Goal: Find specific page/section: Find specific page/section

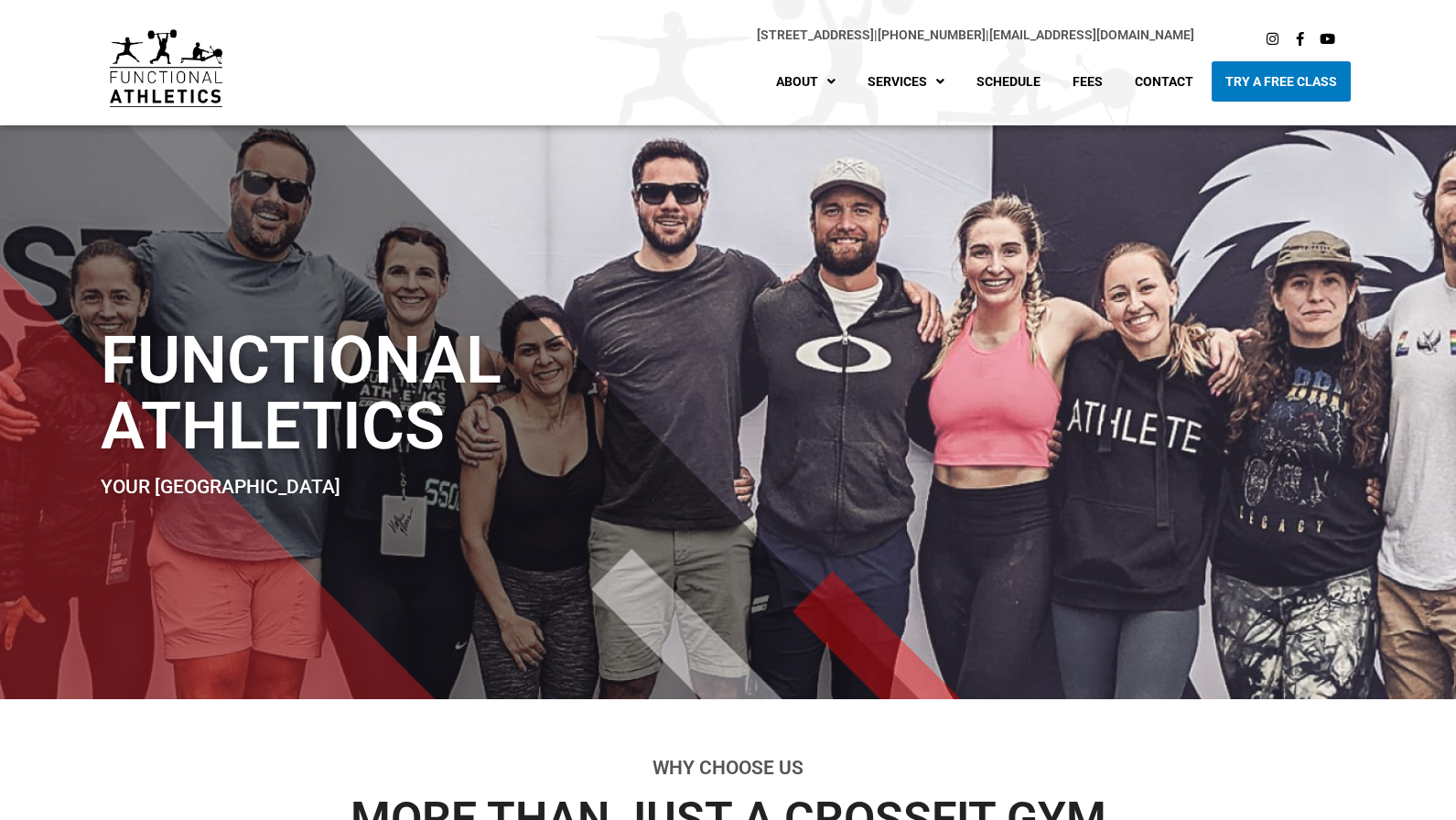
scroll to position [9, 0]
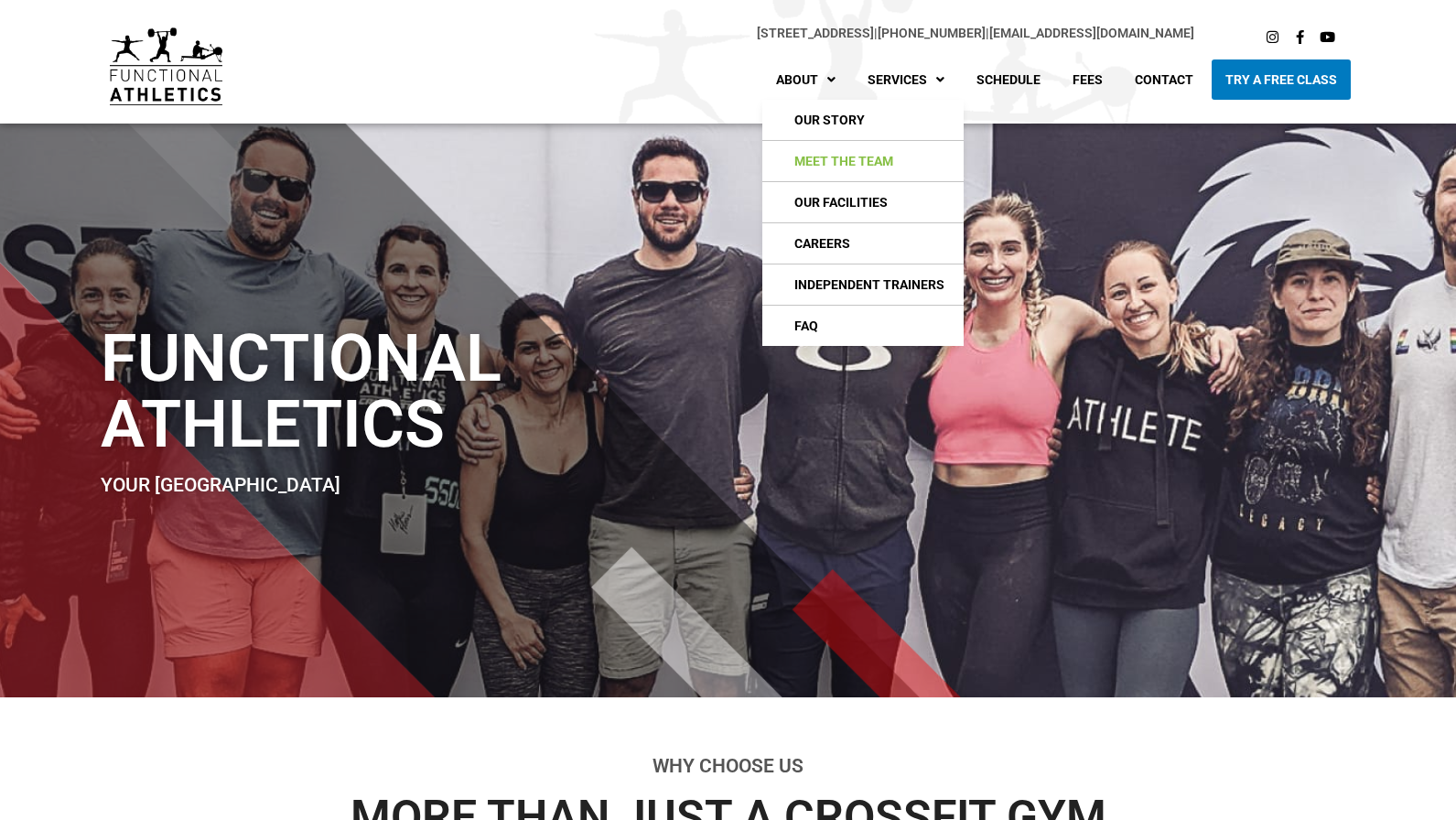
click at [840, 160] on link "Meet The Team" at bounding box center [862, 161] width 201 height 41
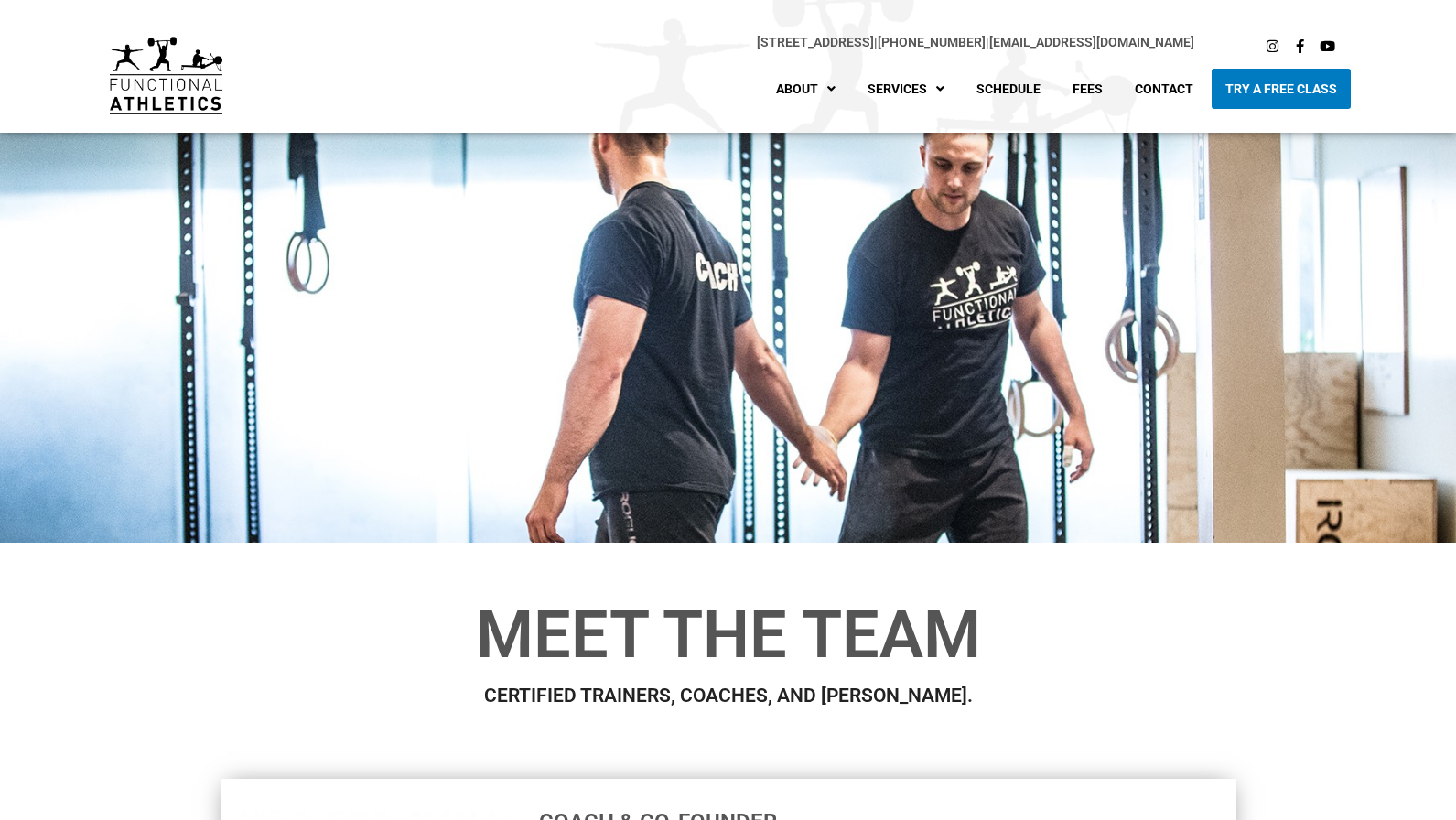
click at [840, 160] on div at bounding box center [728, 338] width 1456 height 410
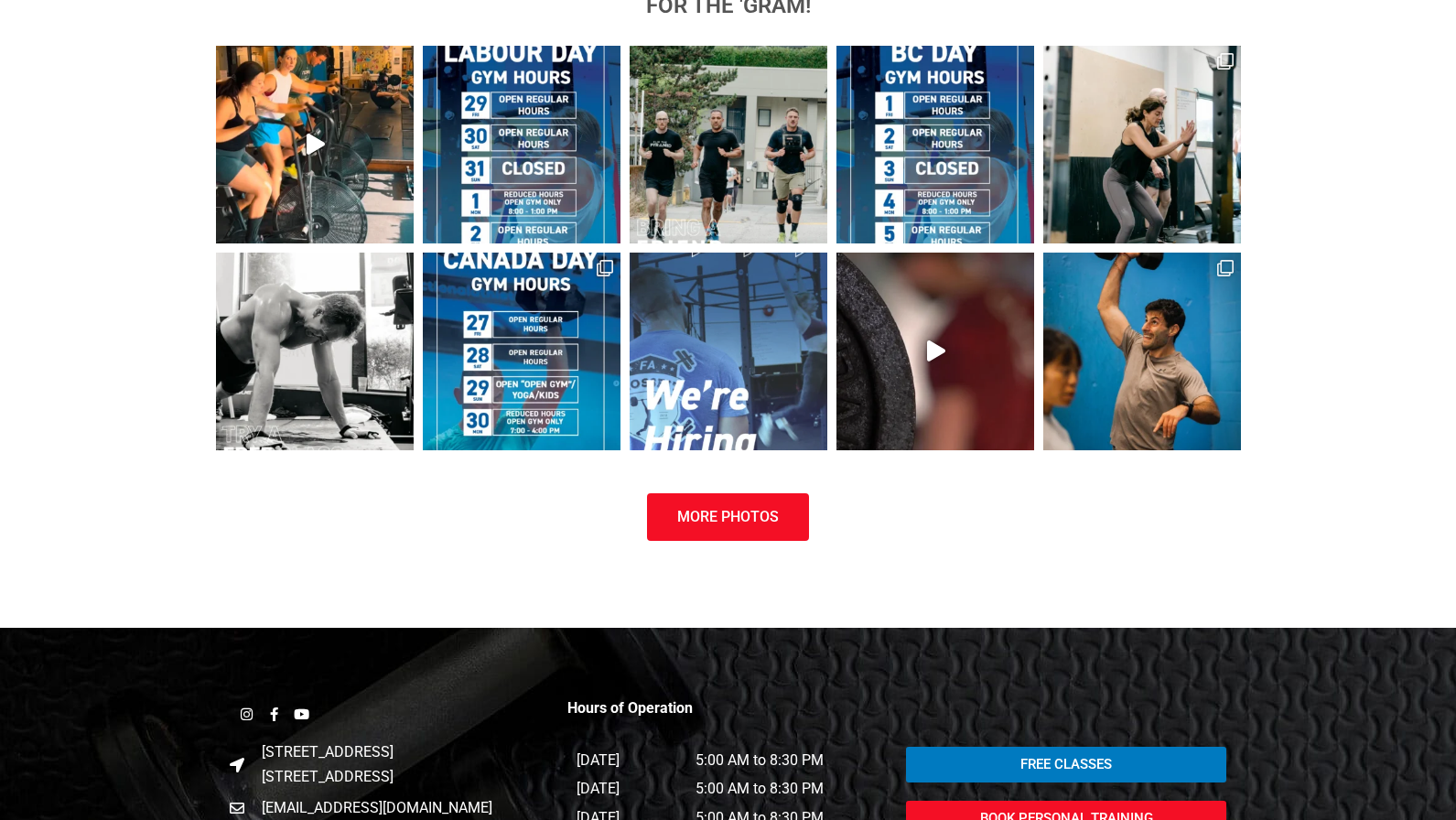
scroll to position [7249, 0]
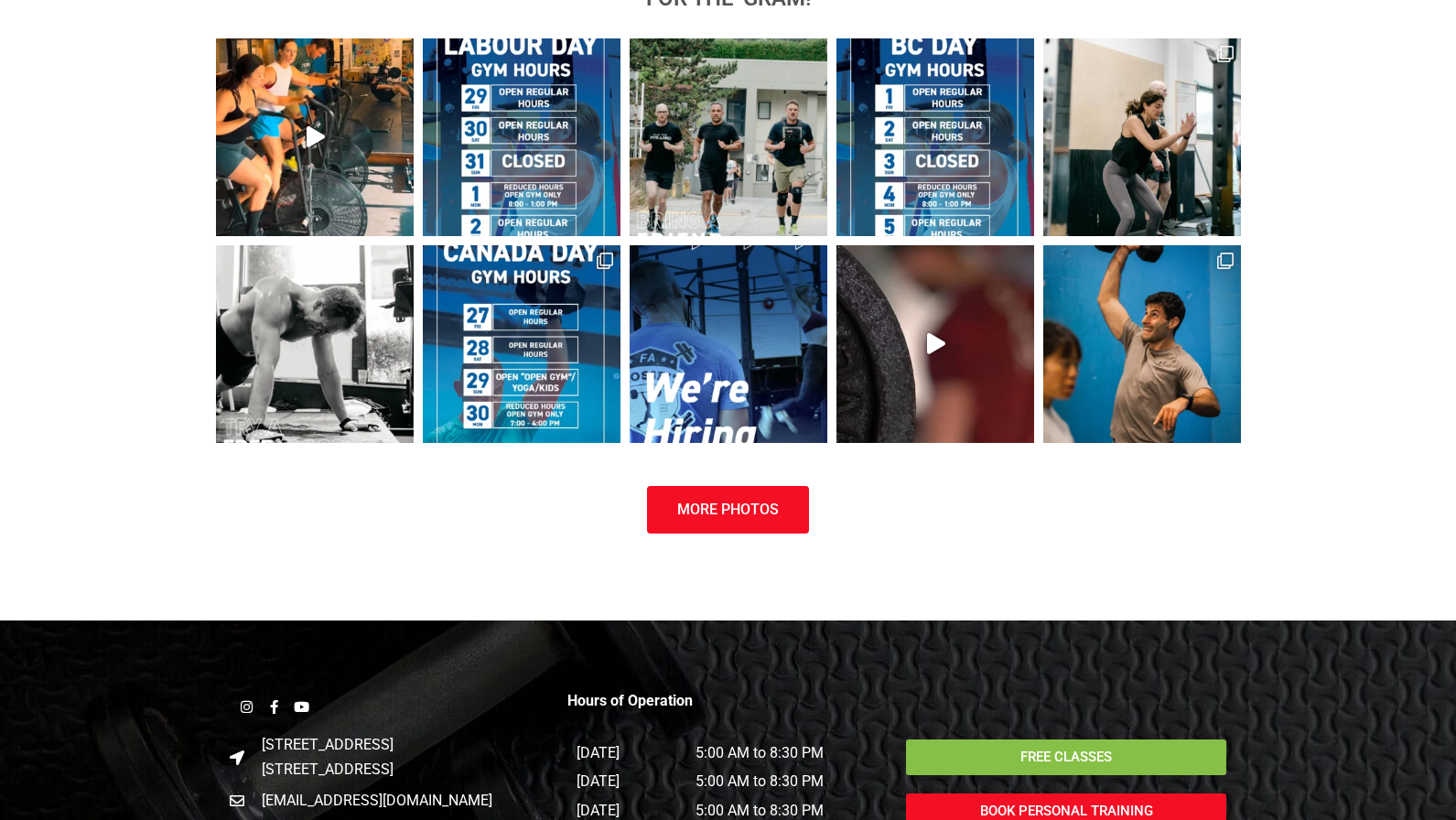
click at [992, 751] on span "Free Classes" at bounding box center [1066, 757] width 276 height 14
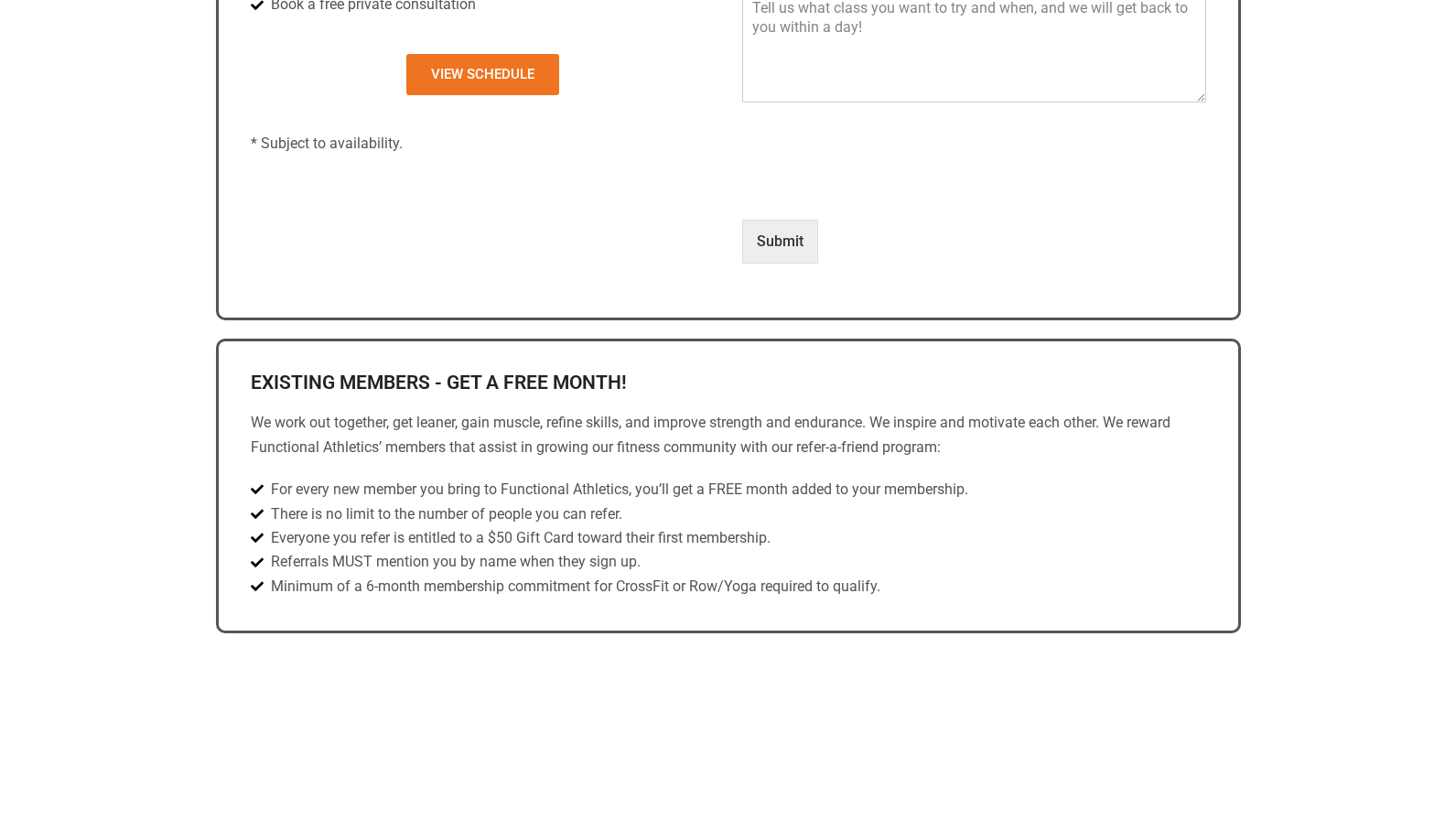
scroll to position [848, 0]
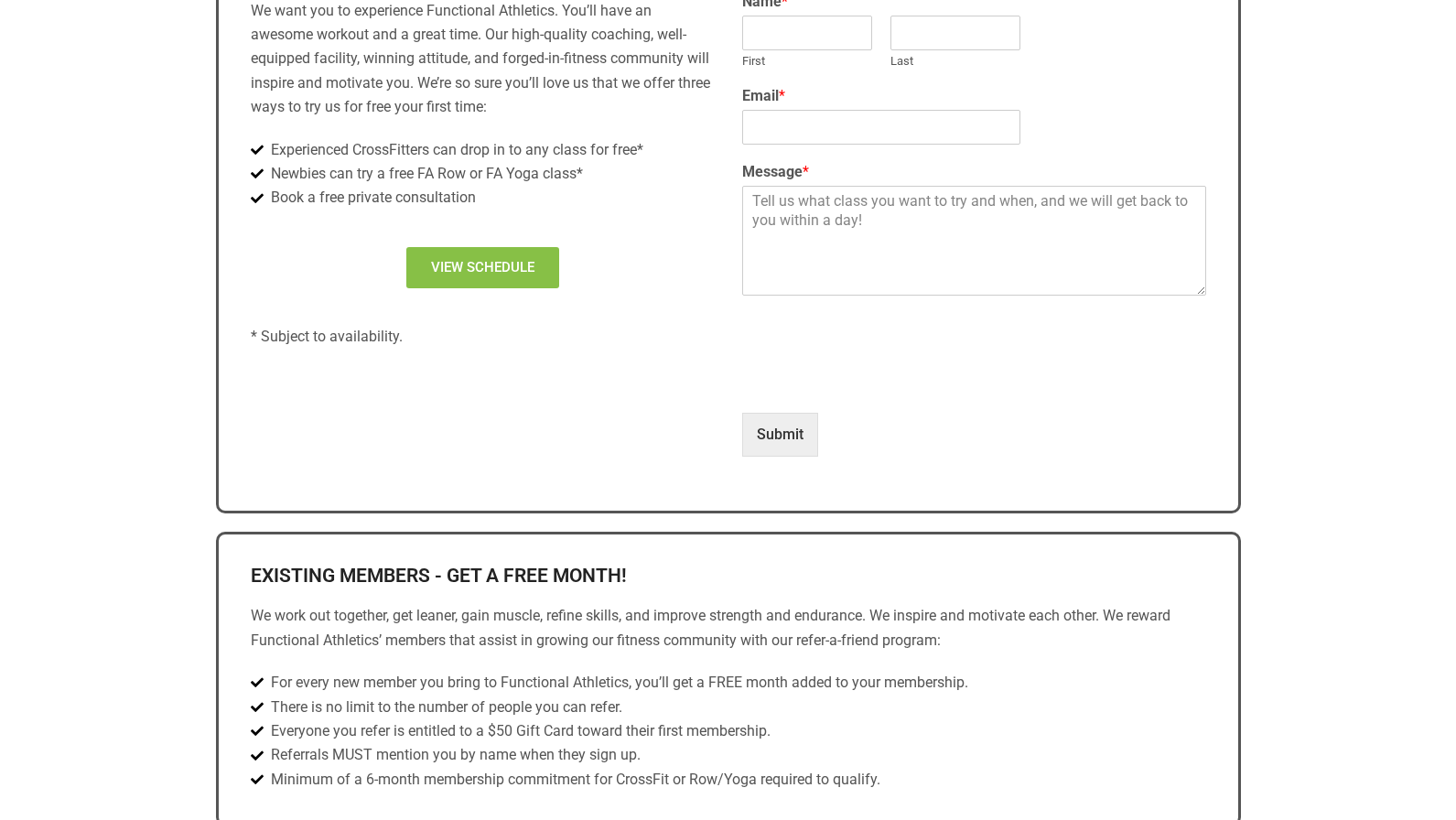
click at [506, 273] on link "View Schedule" at bounding box center [482, 267] width 153 height 41
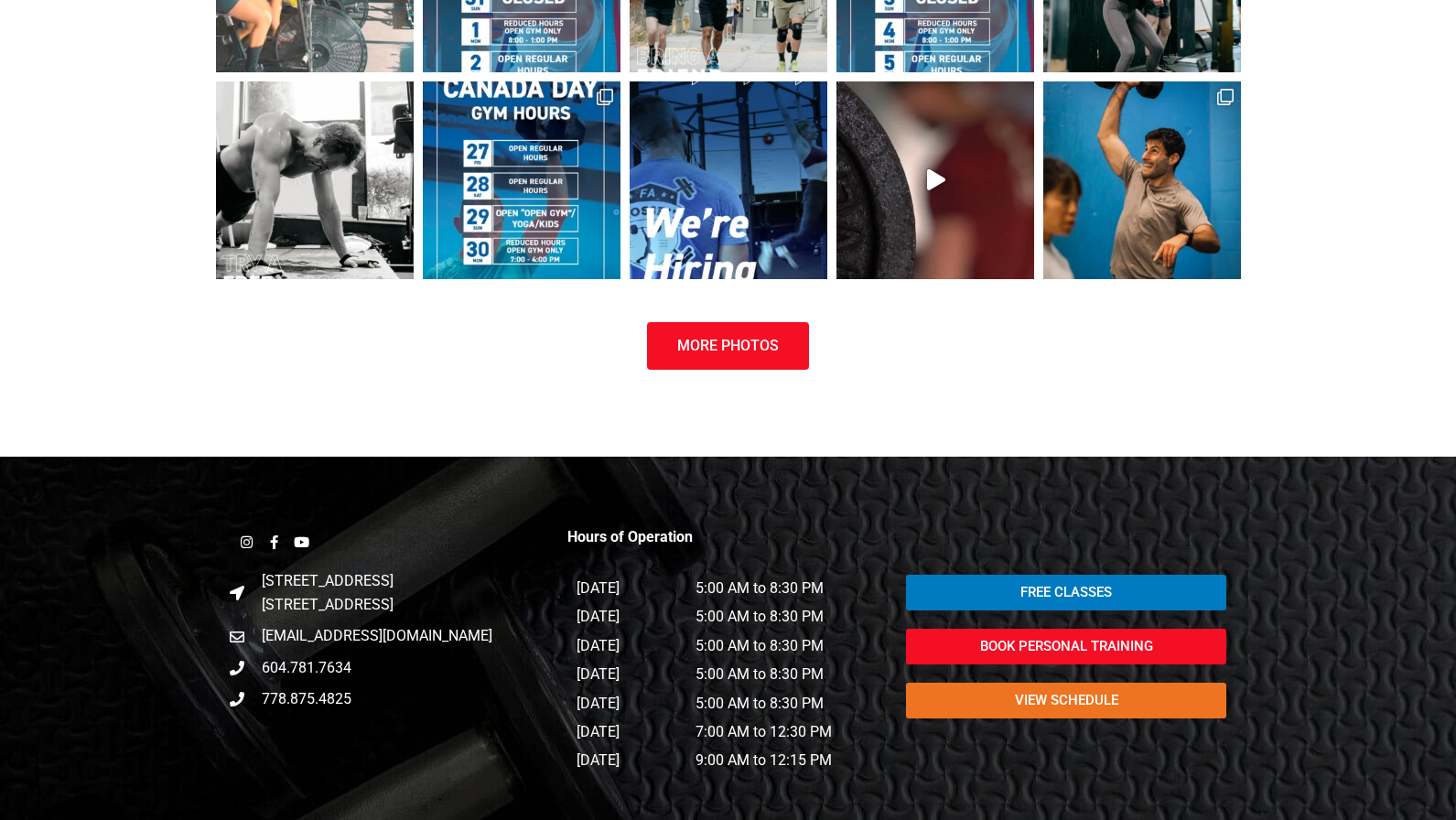
scroll to position [2264, 0]
